Goal: Task Accomplishment & Management: Manage account settings

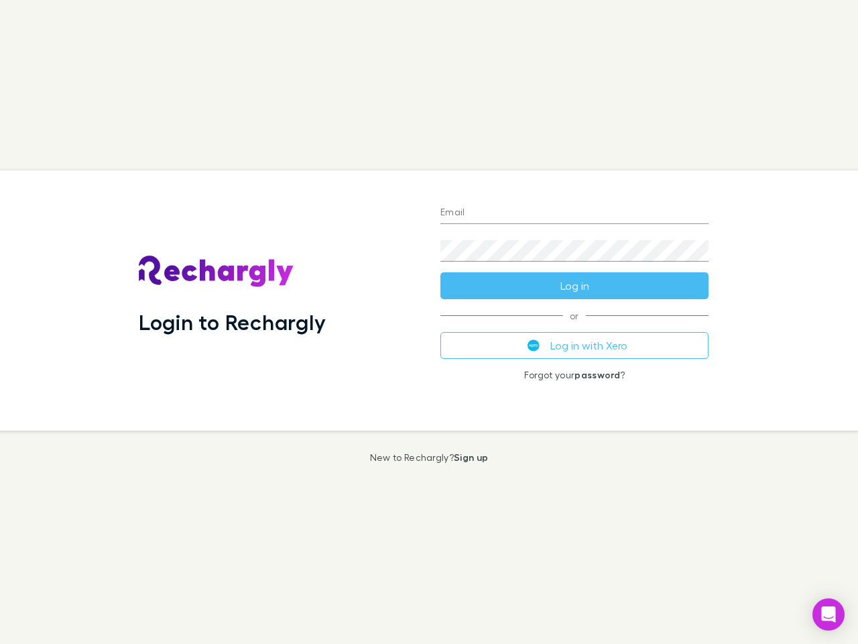
click at [429, 322] on div "Login to Rechargly" at bounding box center [279, 300] width 302 height 260
click at [575, 213] on input "Email" at bounding box center [574, 212] width 268 height 21
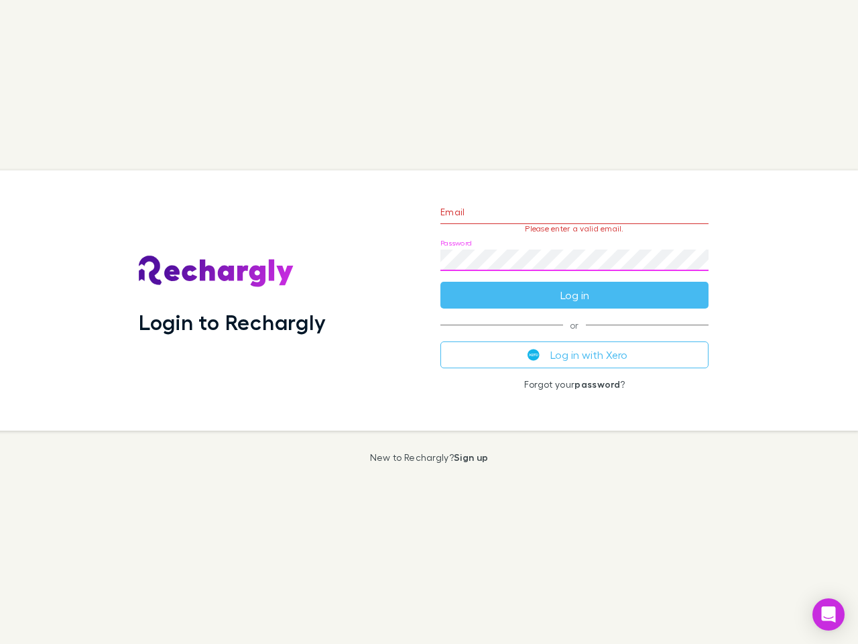
click at [575, 286] on form "Email Please enter a valid email. Password Log in" at bounding box center [574, 250] width 268 height 117
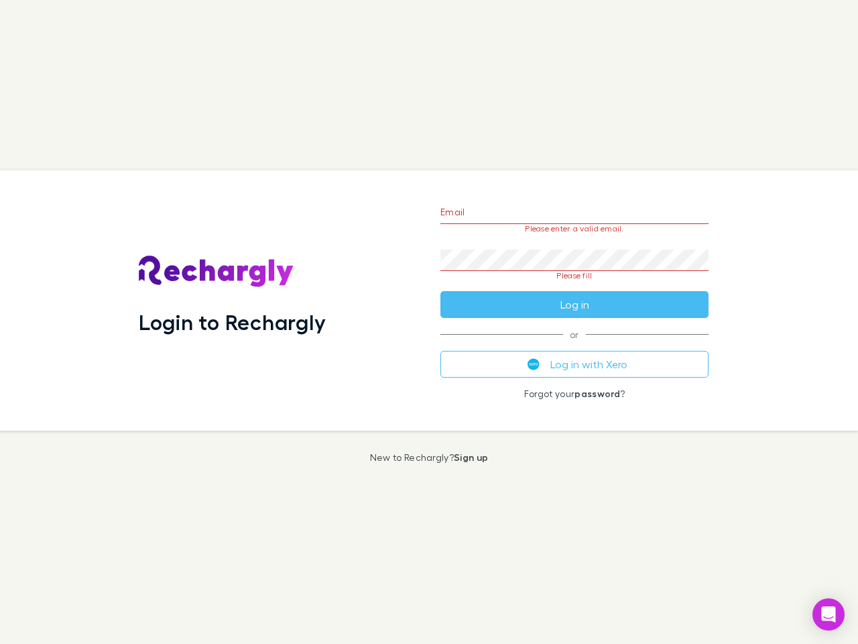
click at [575, 345] on div "Email Please enter a valid email. Password Please fill Log in or Log in with Xe…" at bounding box center [575, 300] width 290 height 260
click at [829, 614] on icon "Open Intercom Messenger" at bounding box center [829, 614] width 14 height 16
